Goal: Contribute content

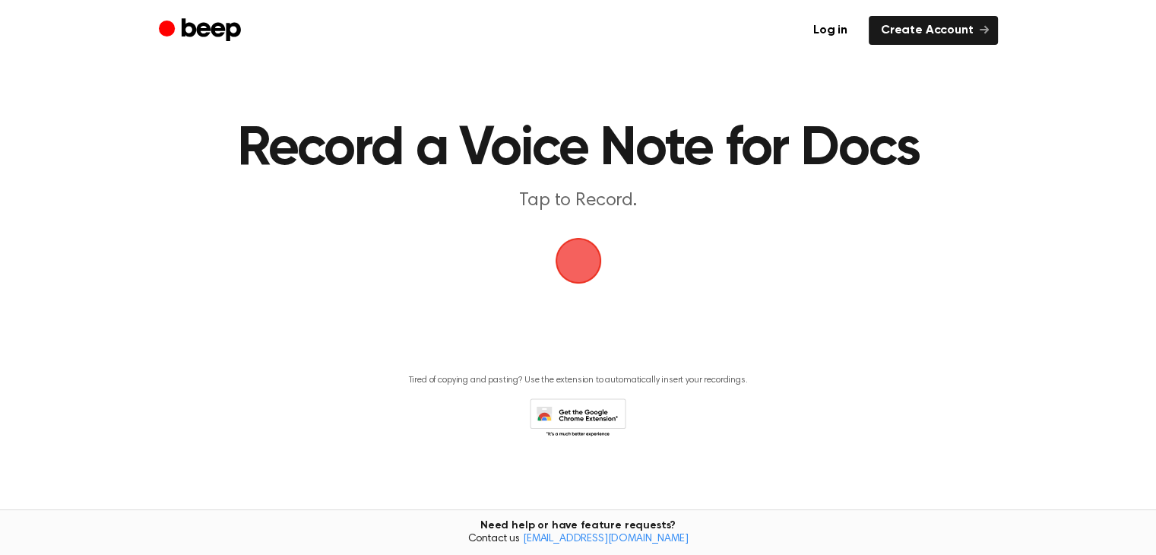
click at [579, 259] on span "button" at bounding box center [578, 261] width 46 height 46
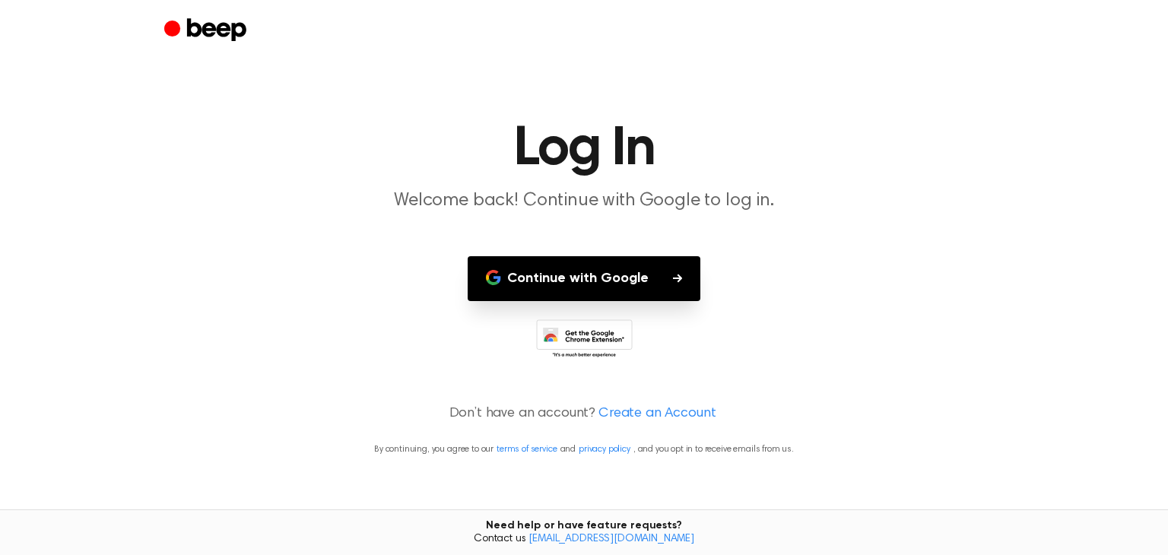
click at [604, 275] on button "Continue with Google" at bounding box center [583, 278] width 233 height 45
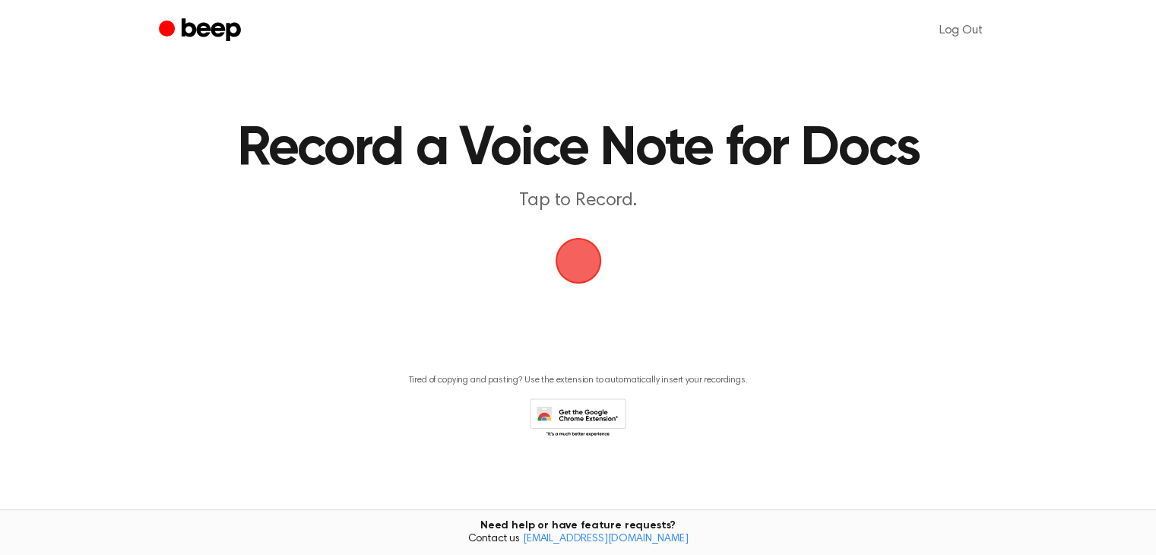
click at [575, 282] on span "button" at bounding box center [578, 260] width 43 height 43
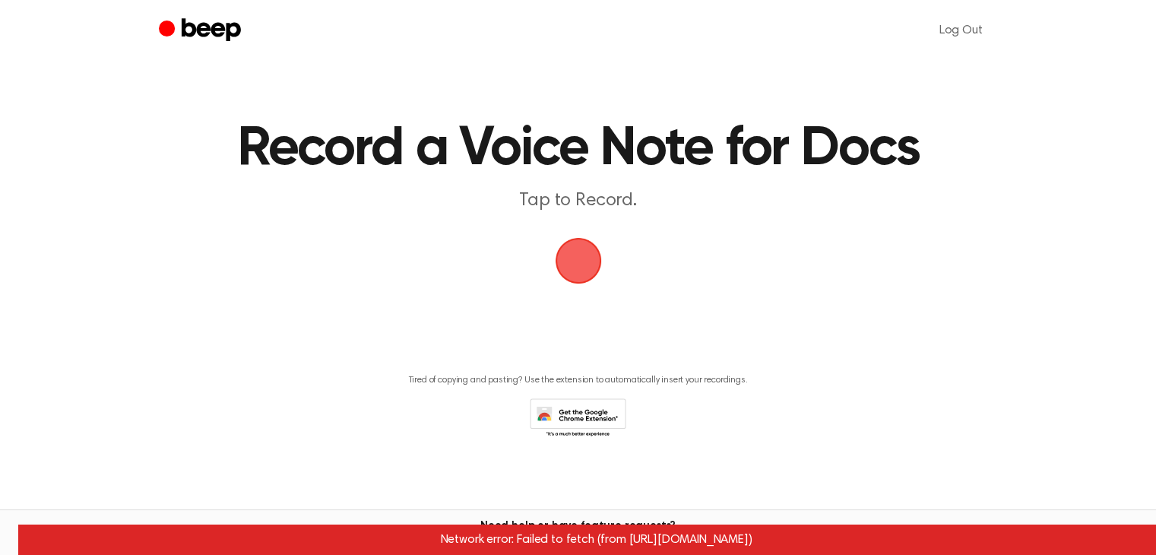
click at [575, 269] on span "button" at bounding box center [577, 260] width 49 height 49
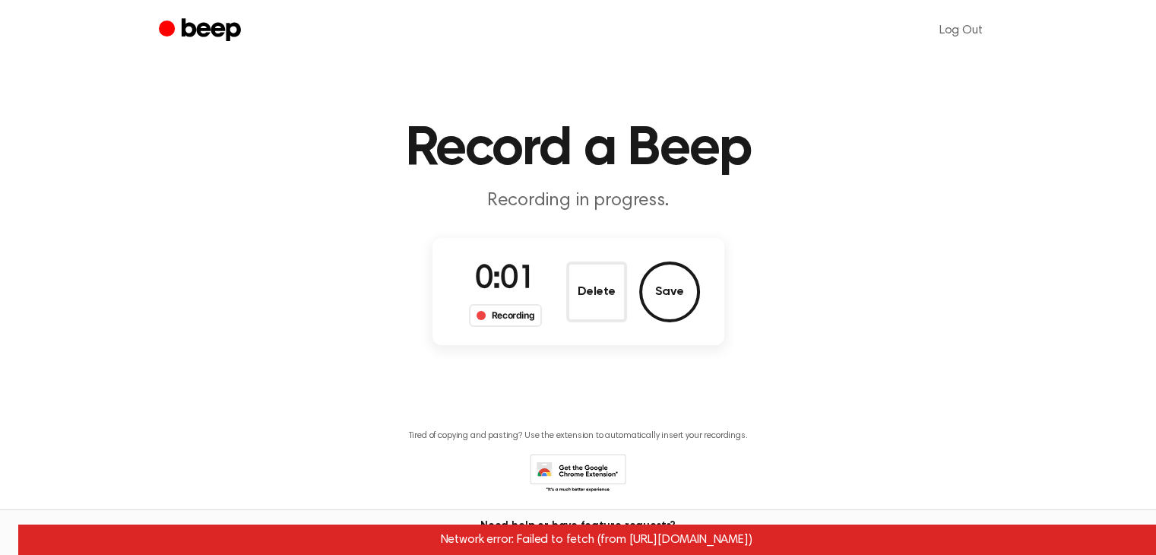
click at [575, 269] on button "Delete" at bounding box center [596, 291] width 61 height 61
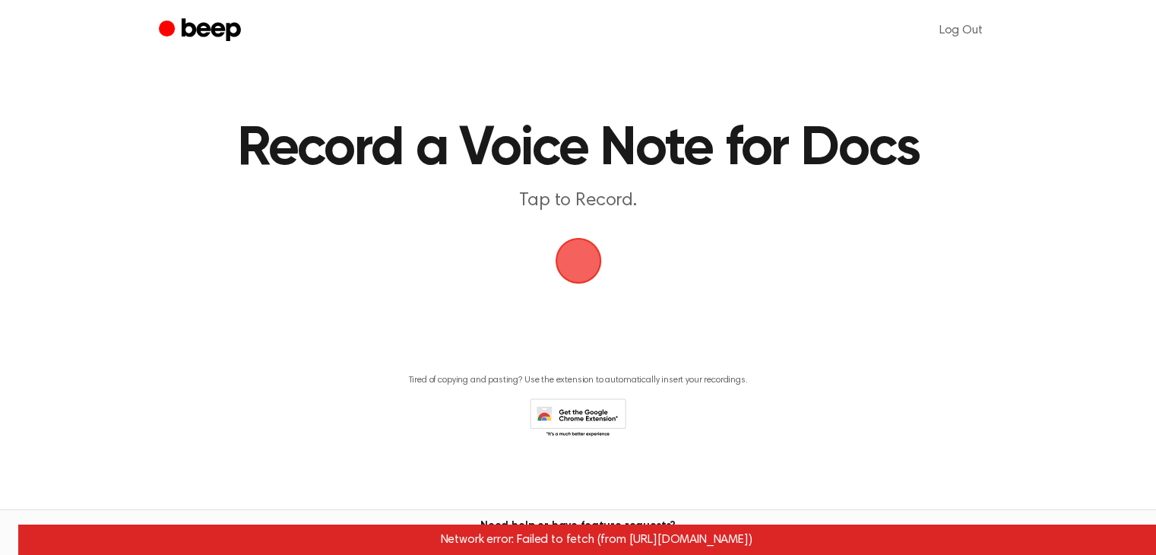
click at [581, 259] on span "button" at bounding box center [578, 261] width 46 height 46
